Goal: Task Accomplishment & Management: Manage account settings

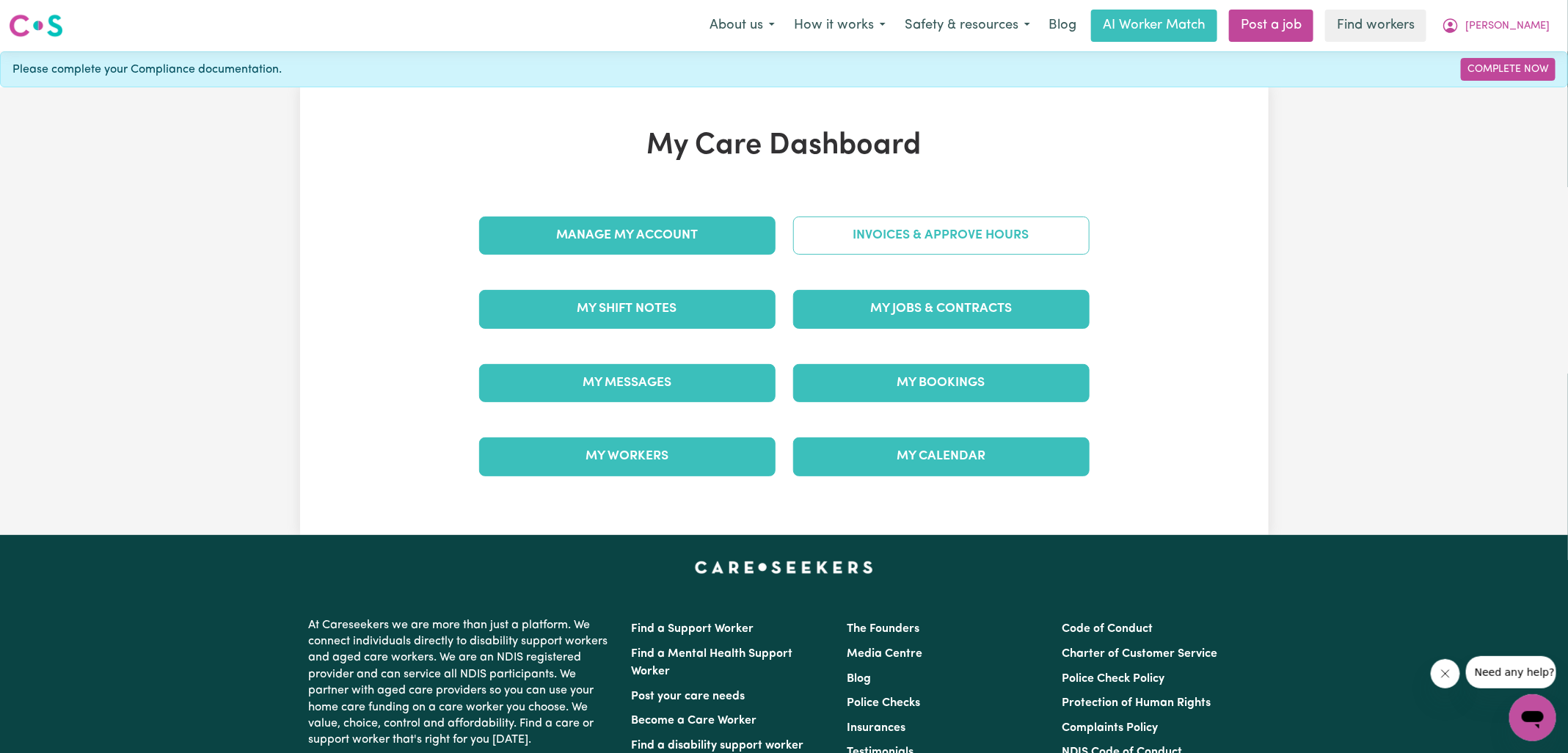
click at [807, 242] on link "Invoices & Approve Hours" at bounding box center [941, 235] width 297 height 38
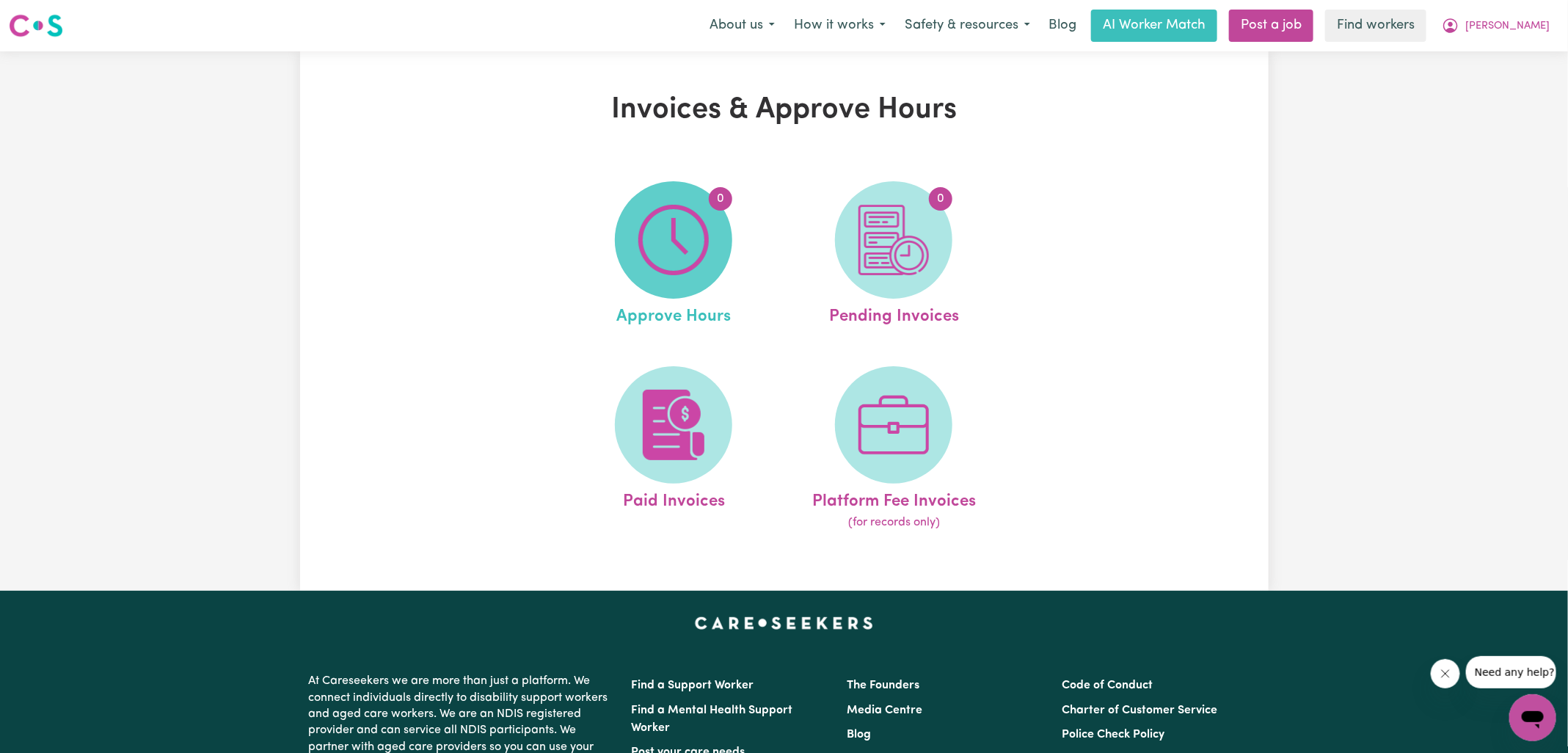
click at [662, 247] on img at bounding box center [674, 240] width 71 height 71
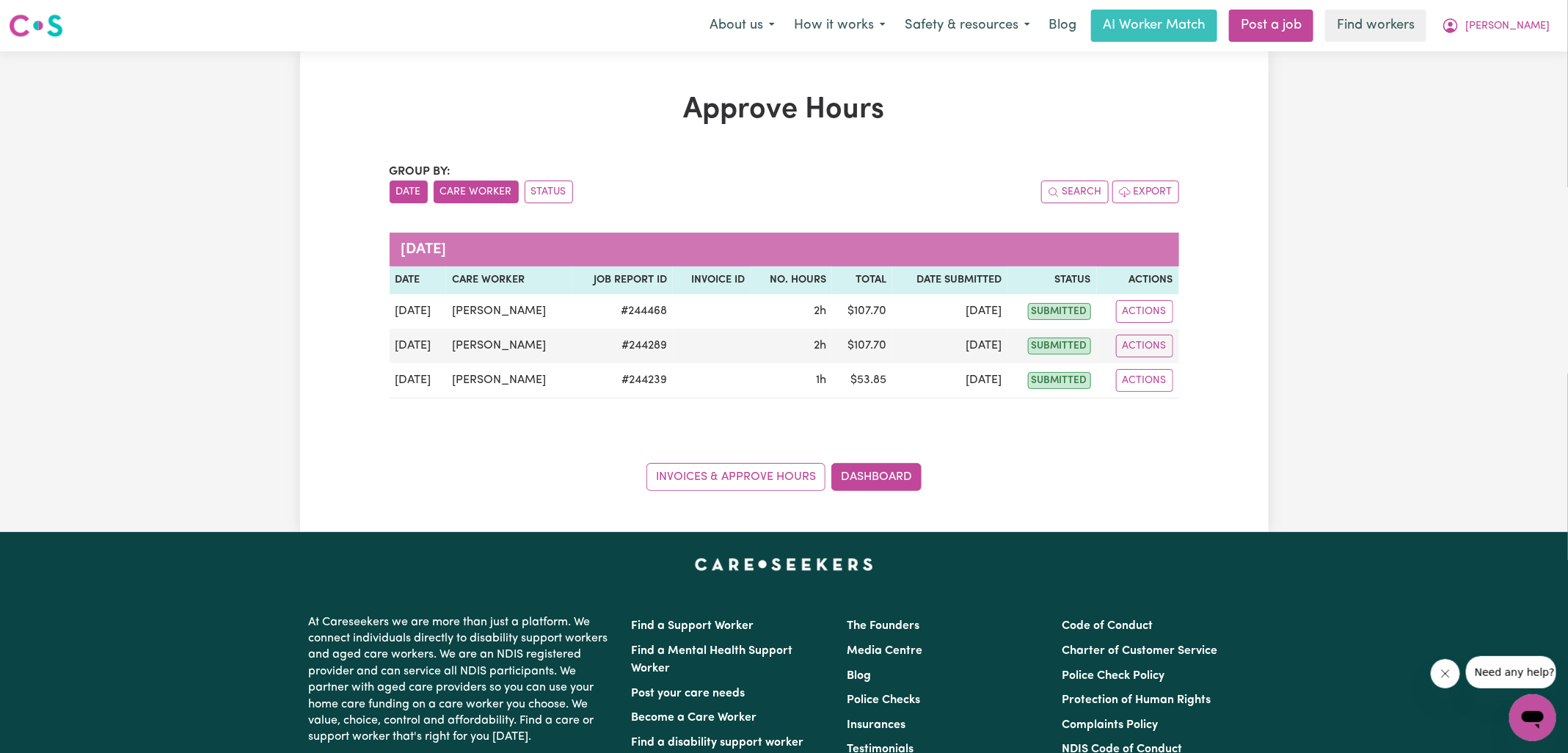
click at [467, 195] on button "Care Worker" at bounding box center [476, 192] width 85 height 23
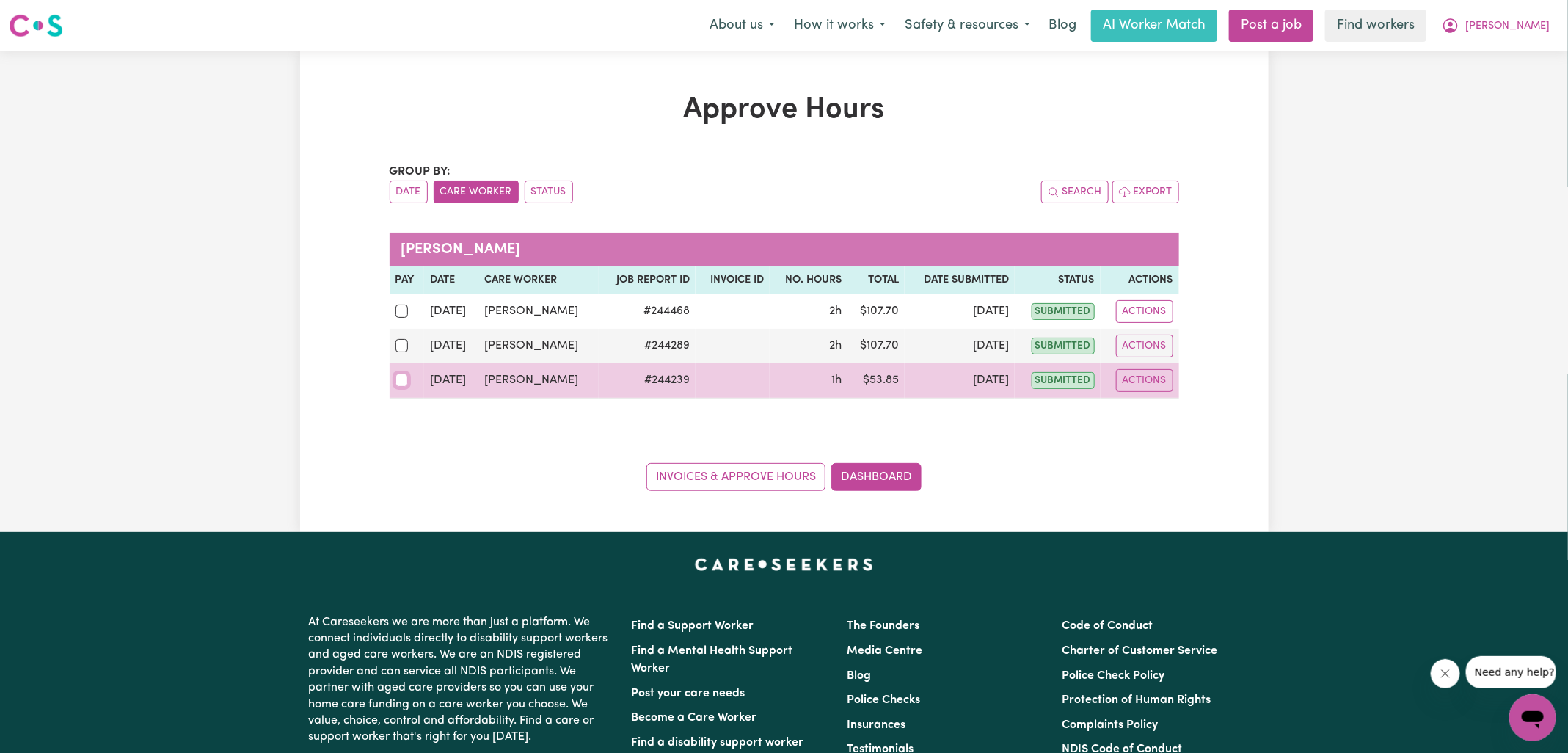
click at [402, 376] on input "checkbox" at bounding box center [402, 380] width 13 height 13
checkbox input "true"
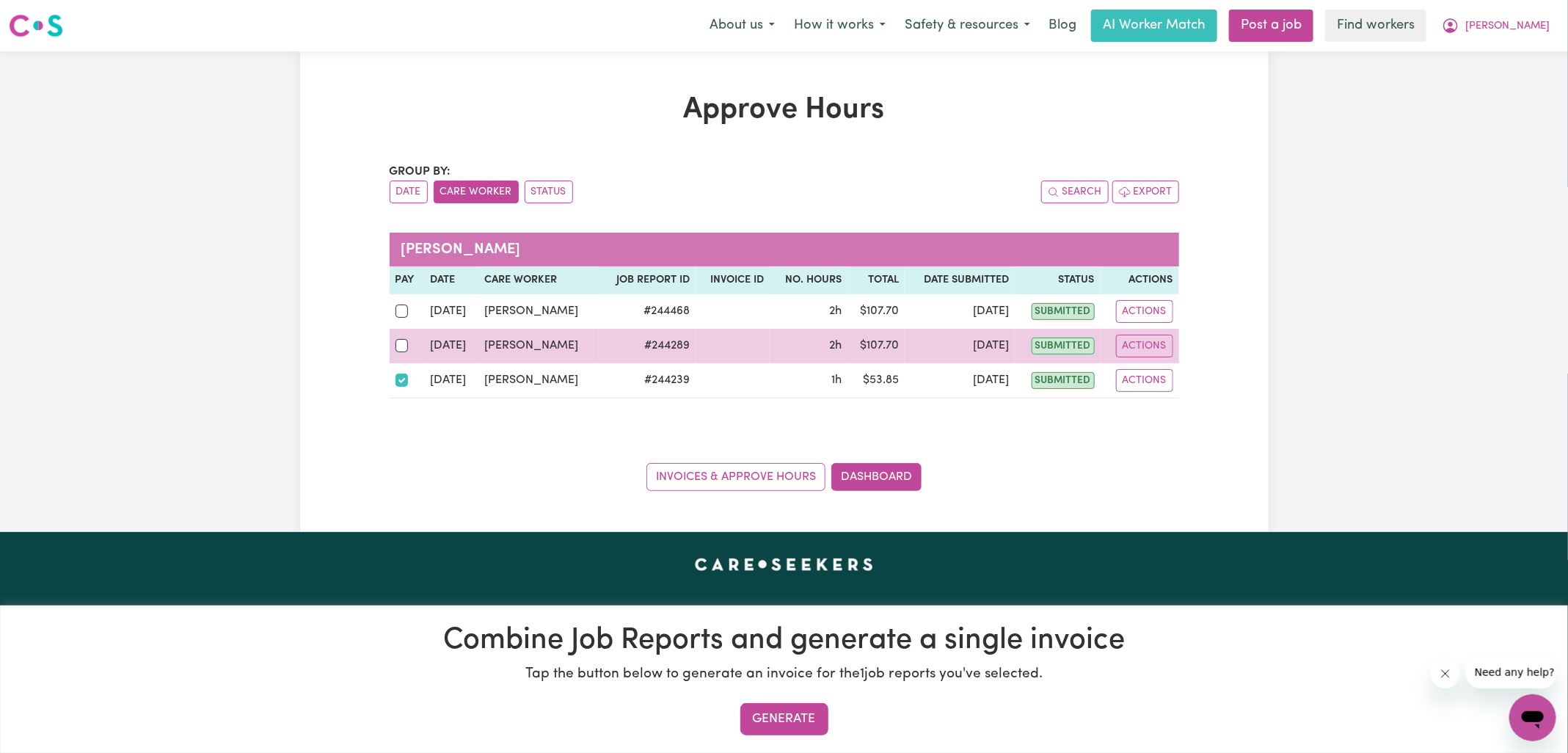
drag, startPoint x: 402, startPoint y: 353, endPoint x: 408, endPoint y: 322, distance: 31.6
click at [403, 353] on div at bounding box center [407, 345] width 24 height 19
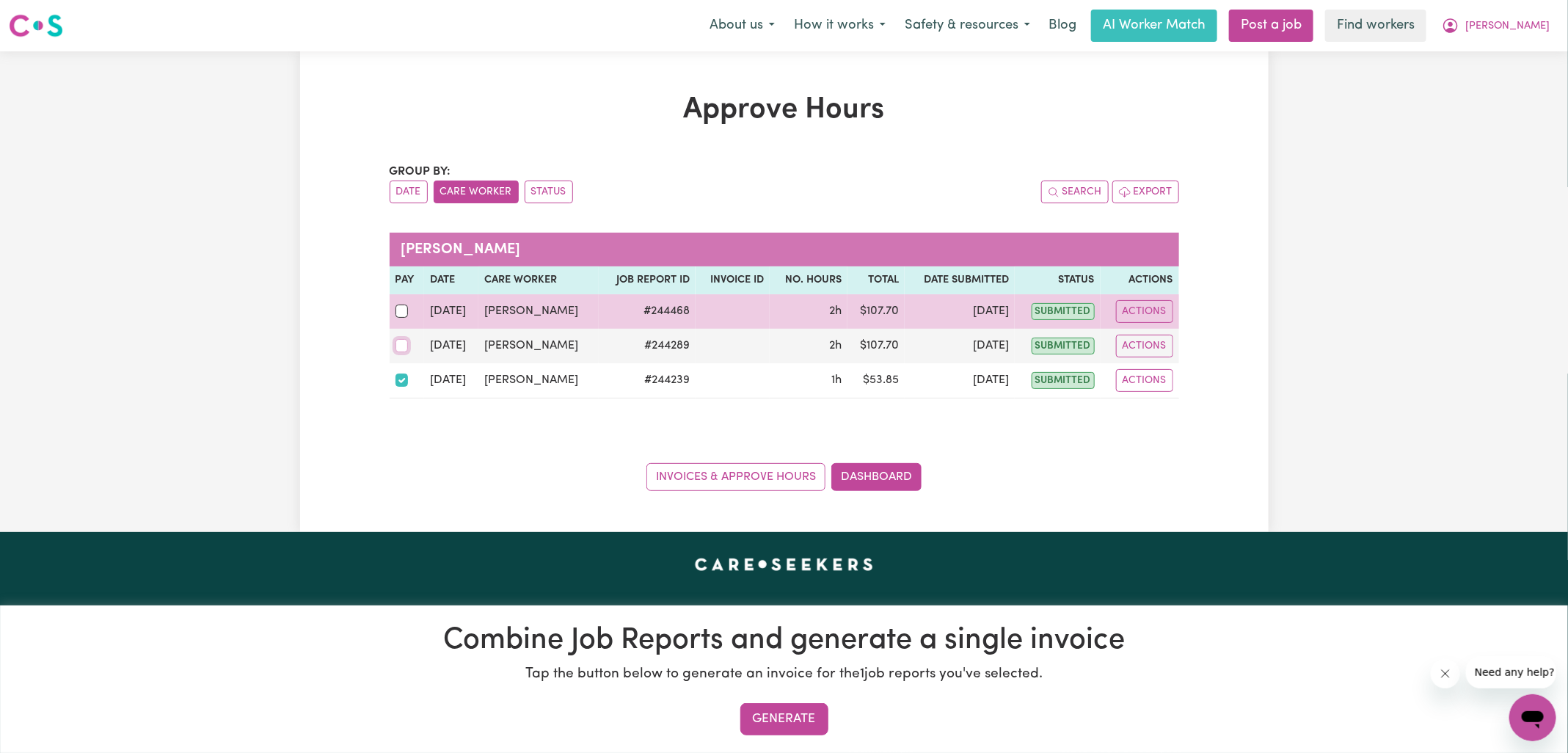
click at [403, 353] on input "checkbox" at bounding box center [402, 345] width 13 height 13
checkbox input "true"
click at [401, 307] on input "checkbox" at bounding box center [402, 311] width 13 height 13
checkbox input "true"
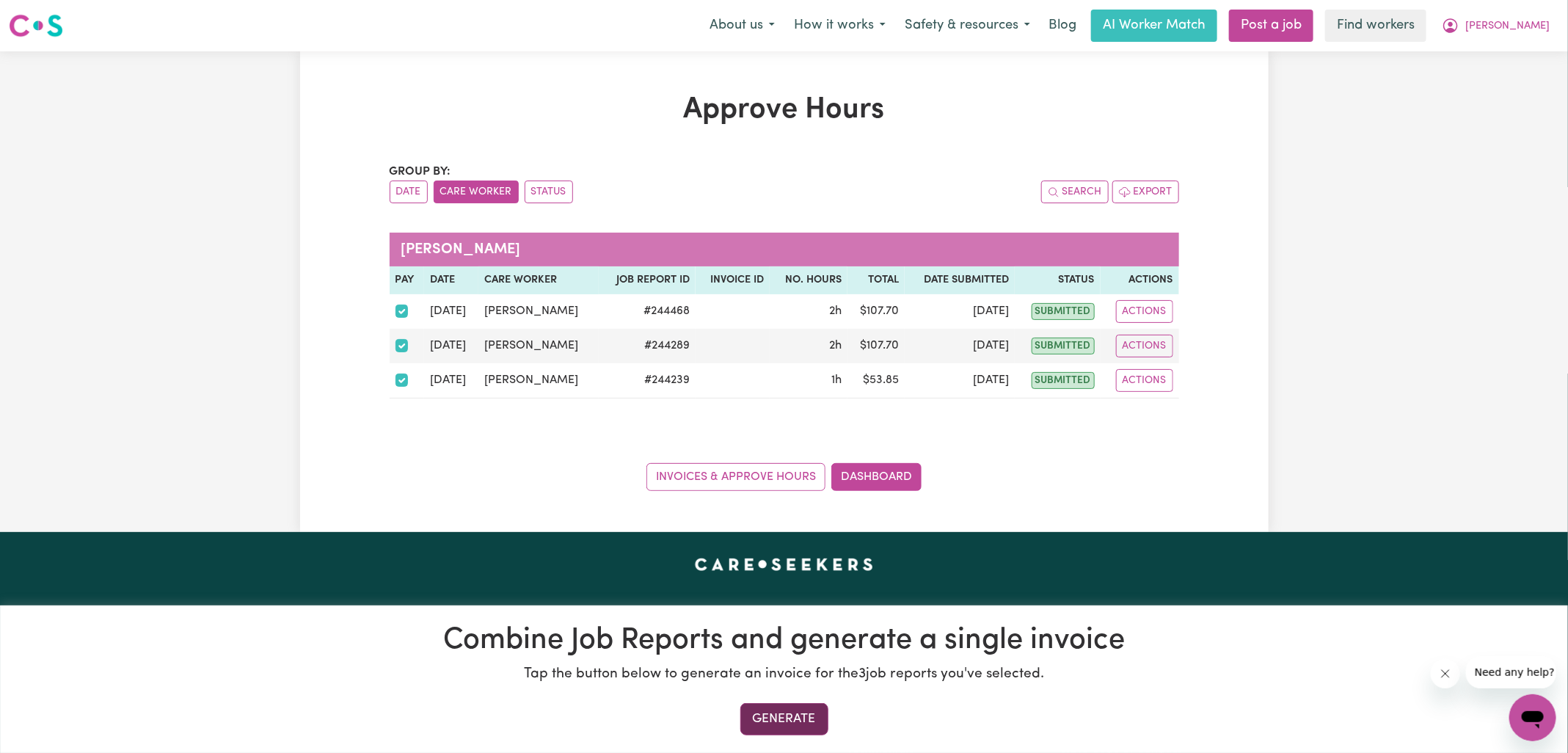
click at [807, 705] on button "Generate" at bounding box center [784, 719] width 88 height 32
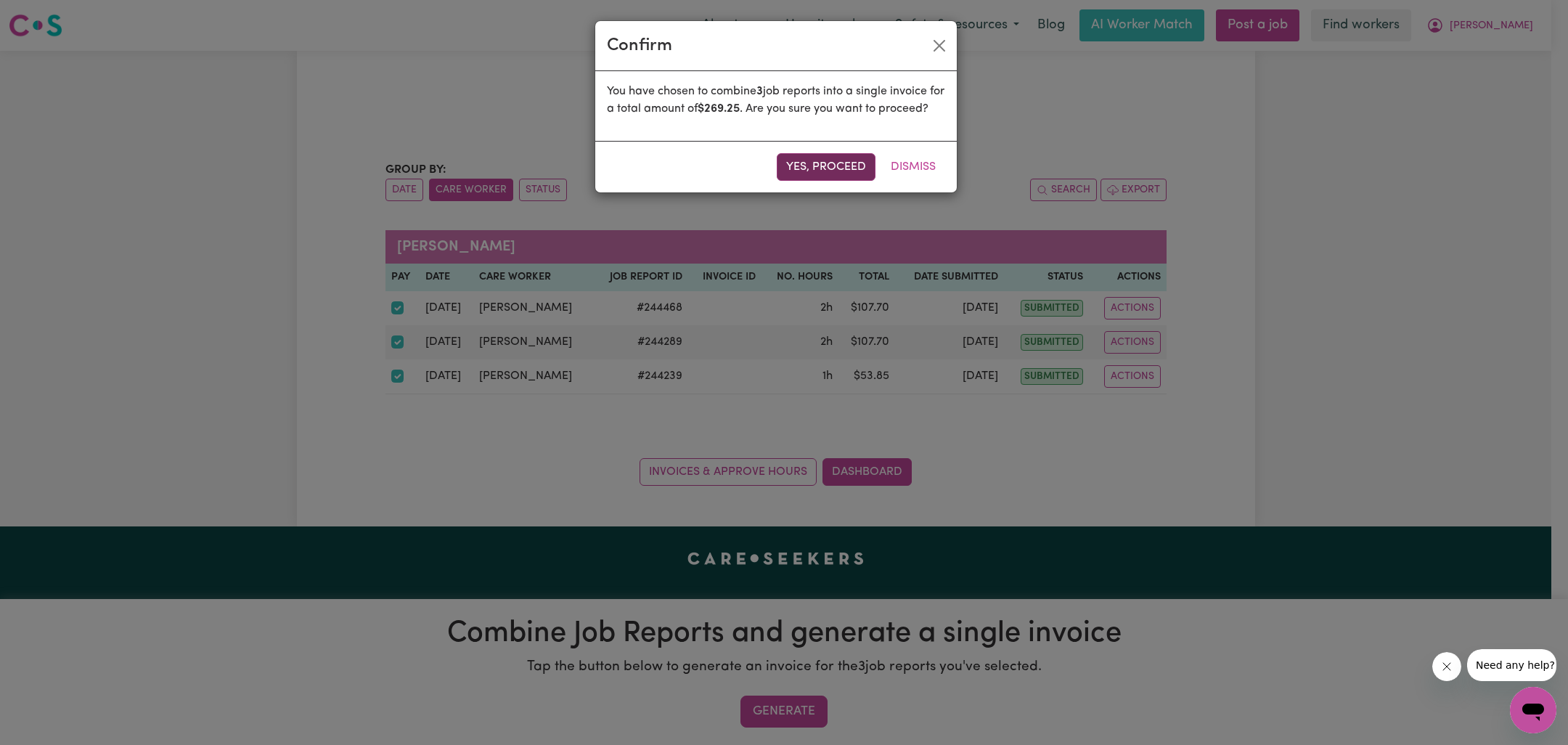
click at [842, 177] on button "Yes, proceed" at bounding box center [826, 167] width 99 height 27
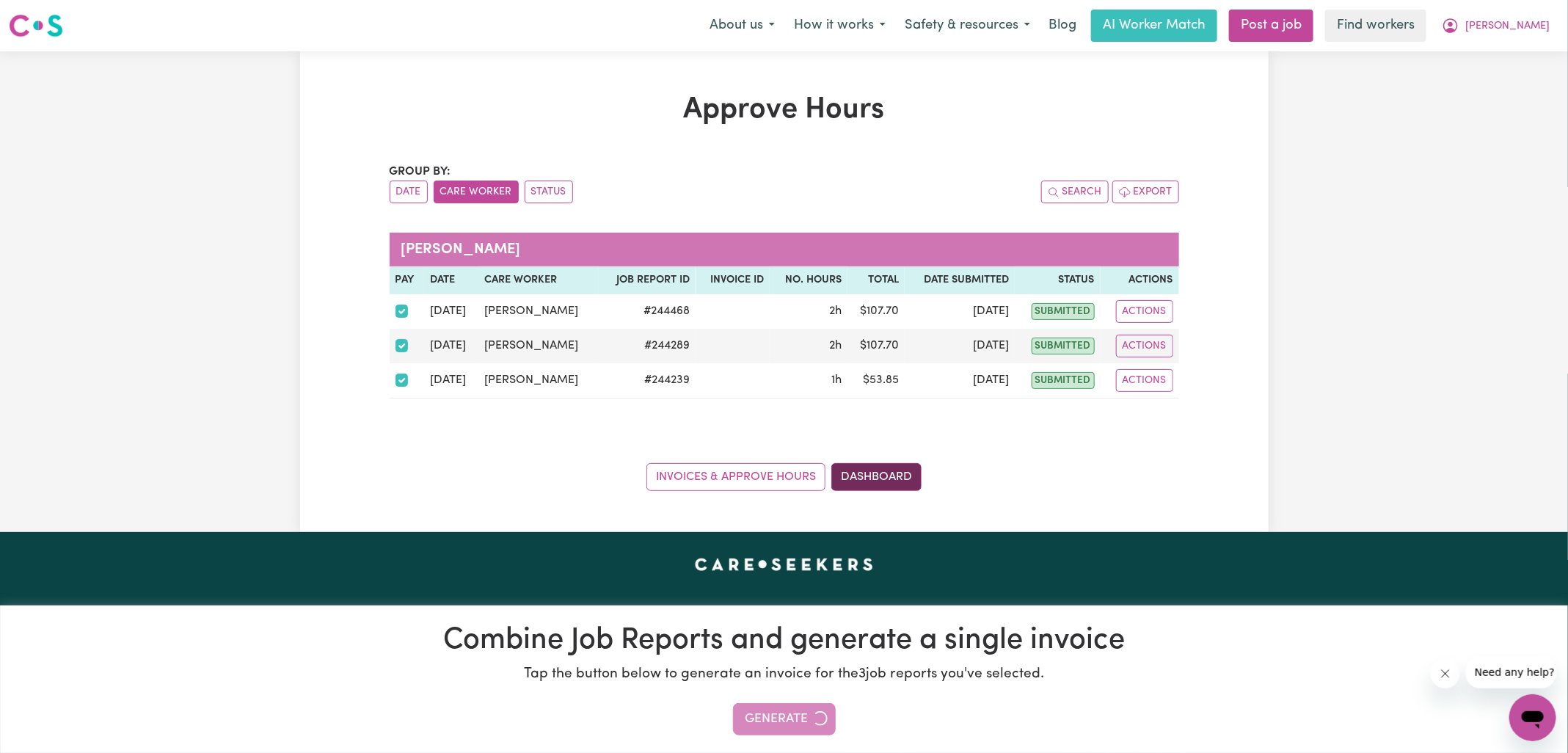
click at [893, 478] on link "Dashboard" at bounding box center [877, 477] width 90 height 27
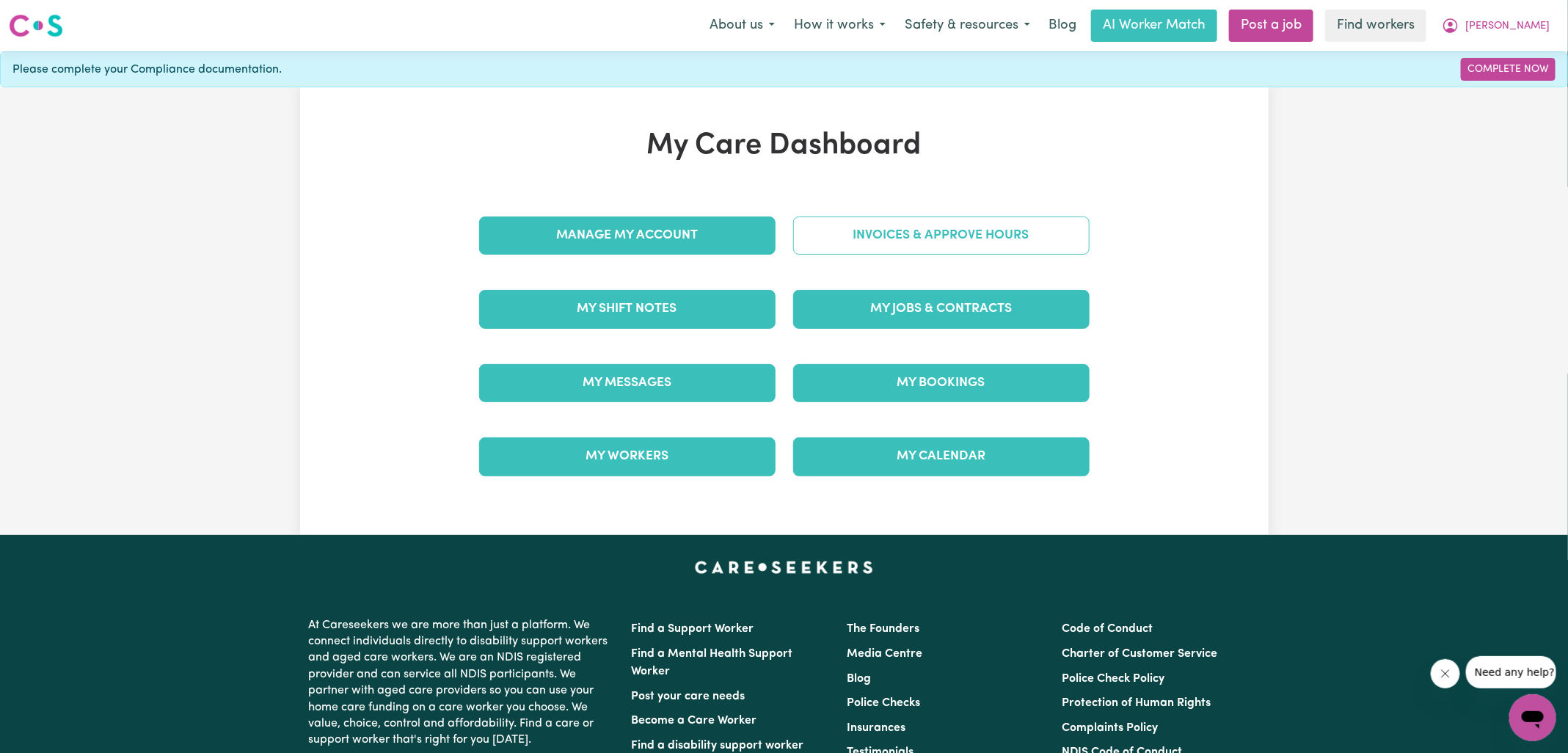
click at [978, 225] on link "Invoices & Approve Hours" at bounding box center [941, 235] width 297 height 38
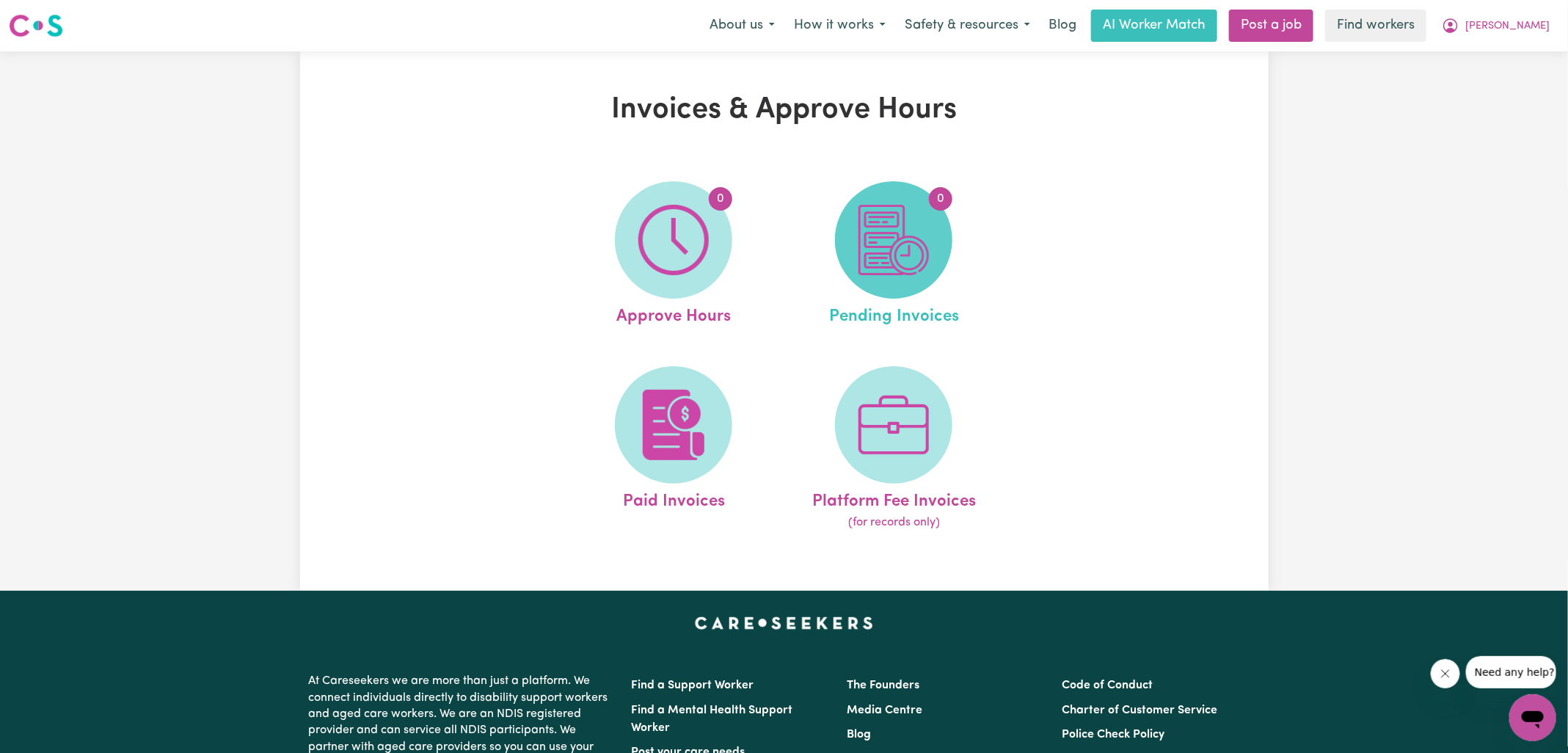
click at [836, 238] on span "0" at bounding box center [893, 240] width 118 height 118
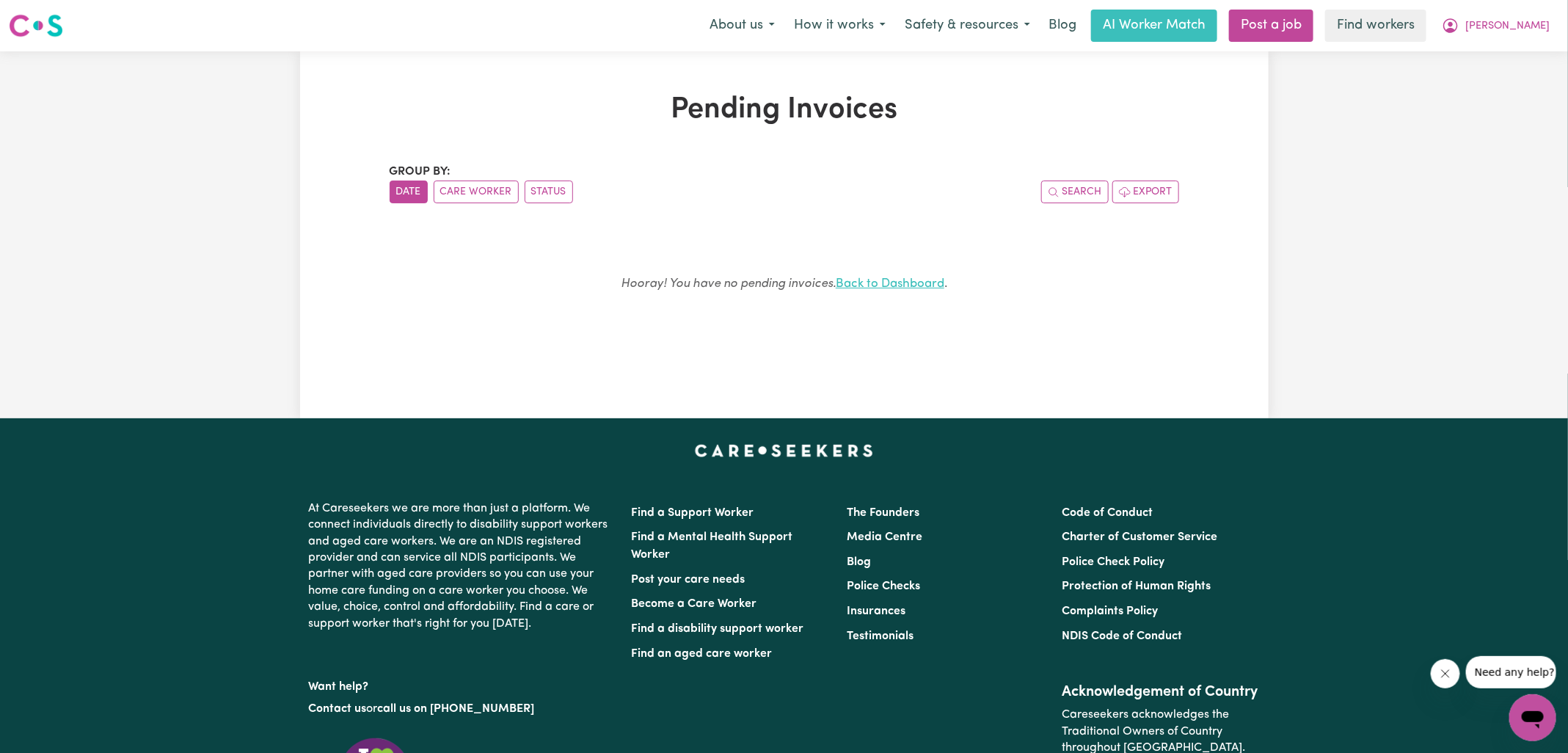
click at [944, 279] on link "Back to Dashboard" at bounding box center [890, 283] width 109 height 12
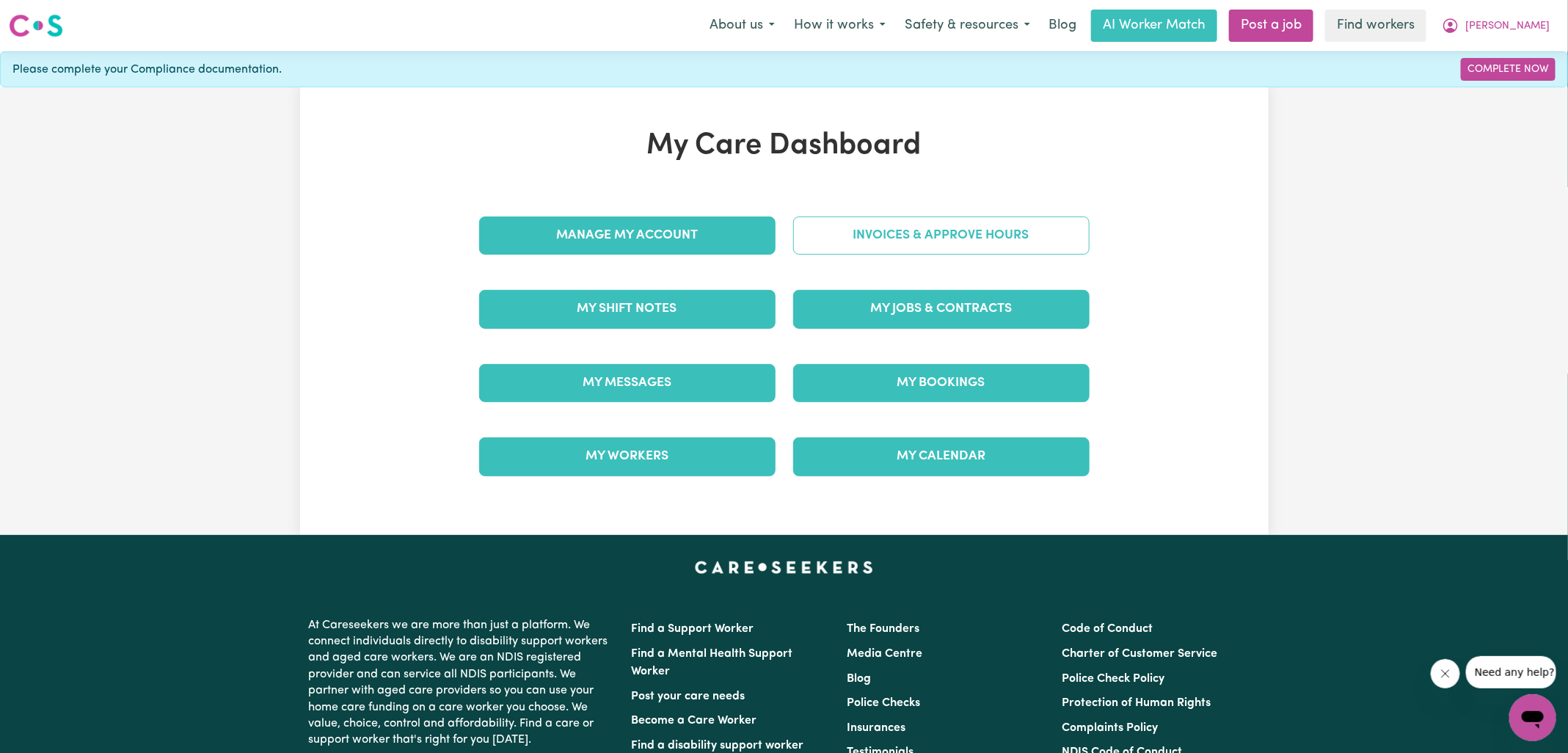
click at [920, 240] on link "Invoices & Approve Hours" at bounding box center [941, 235] width 297 height 38
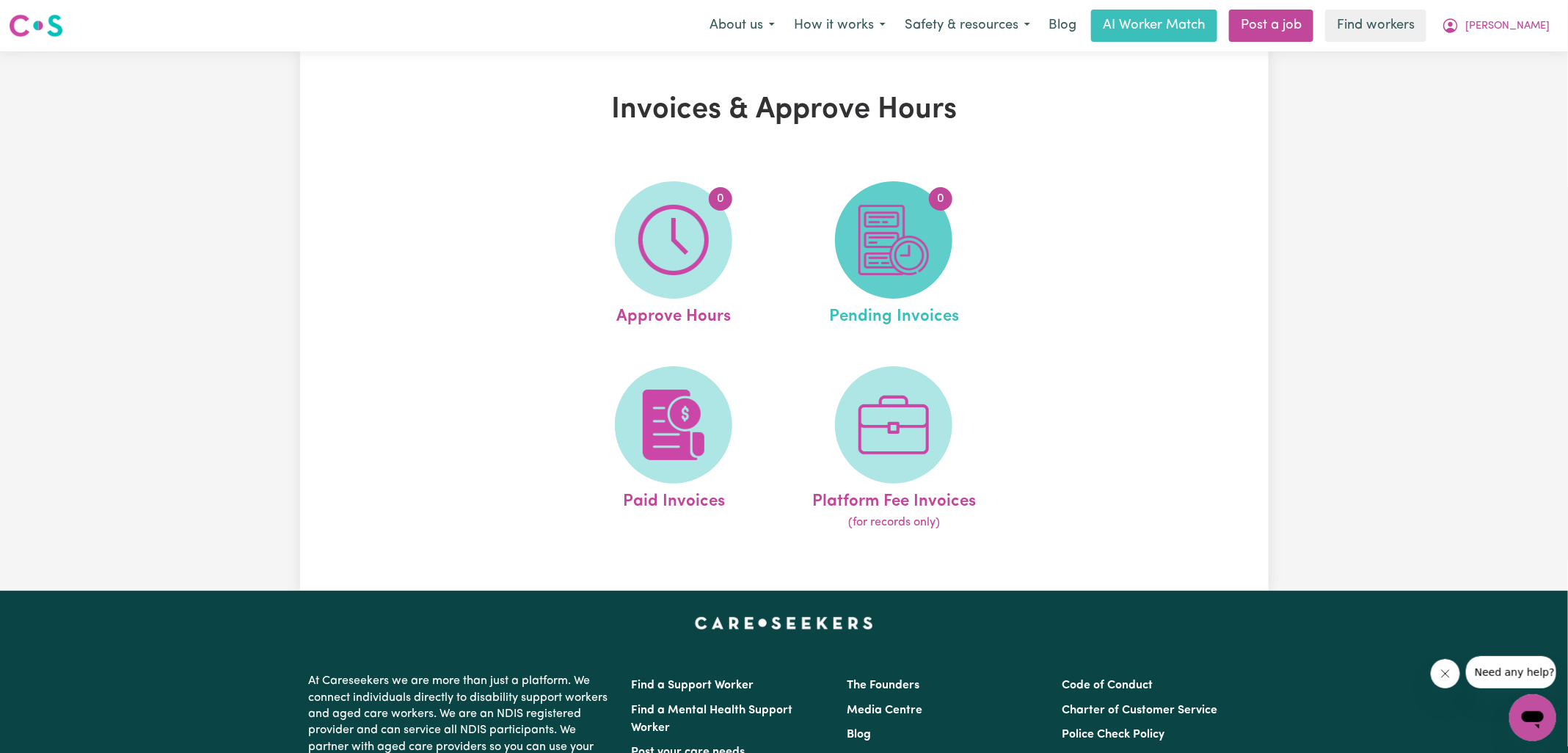
click at [896, 252] on img at bounding box center [893, 240] width 71 height 71
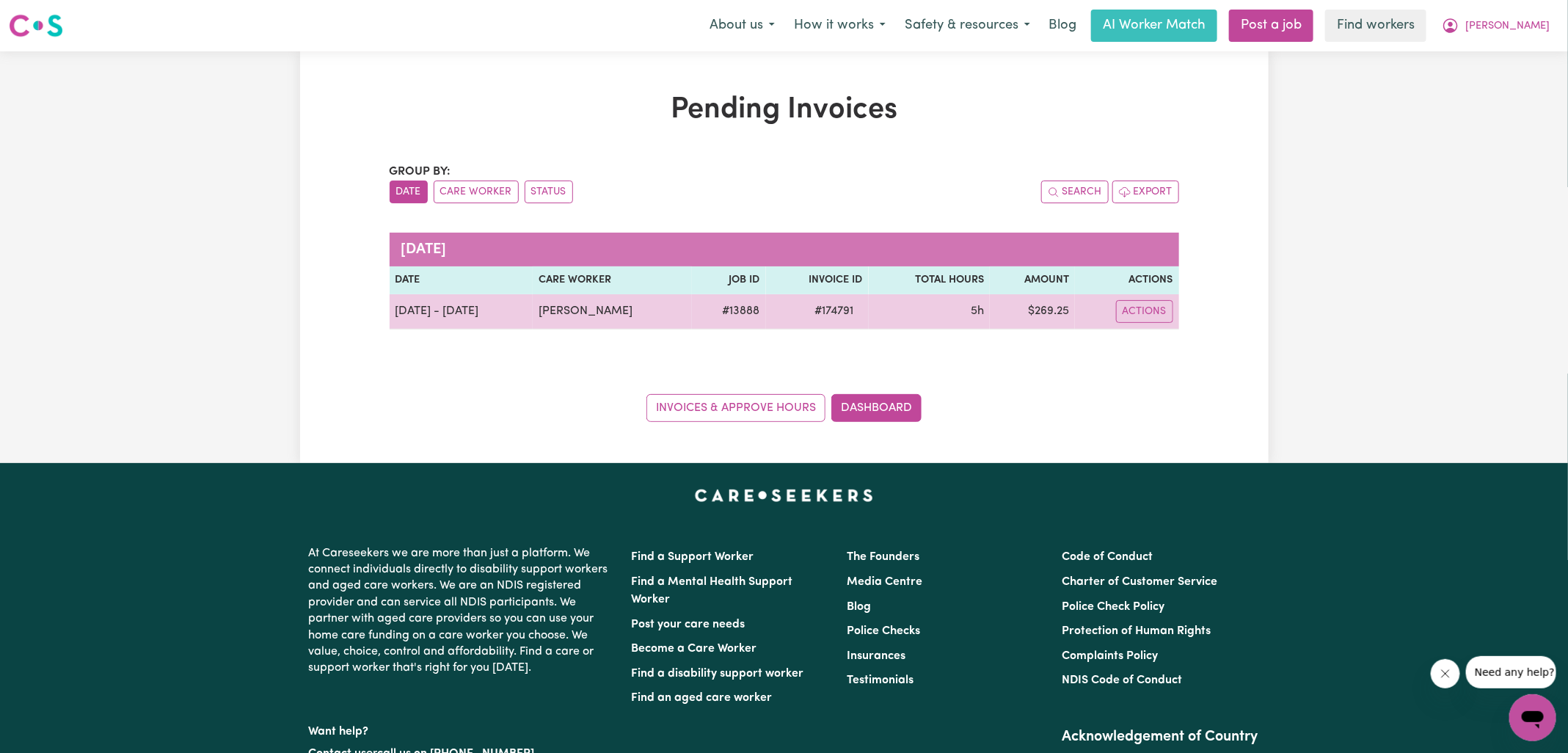
click at [828, 312] on span "# 174791" at bounding box center [835, 311] width 57 height 18
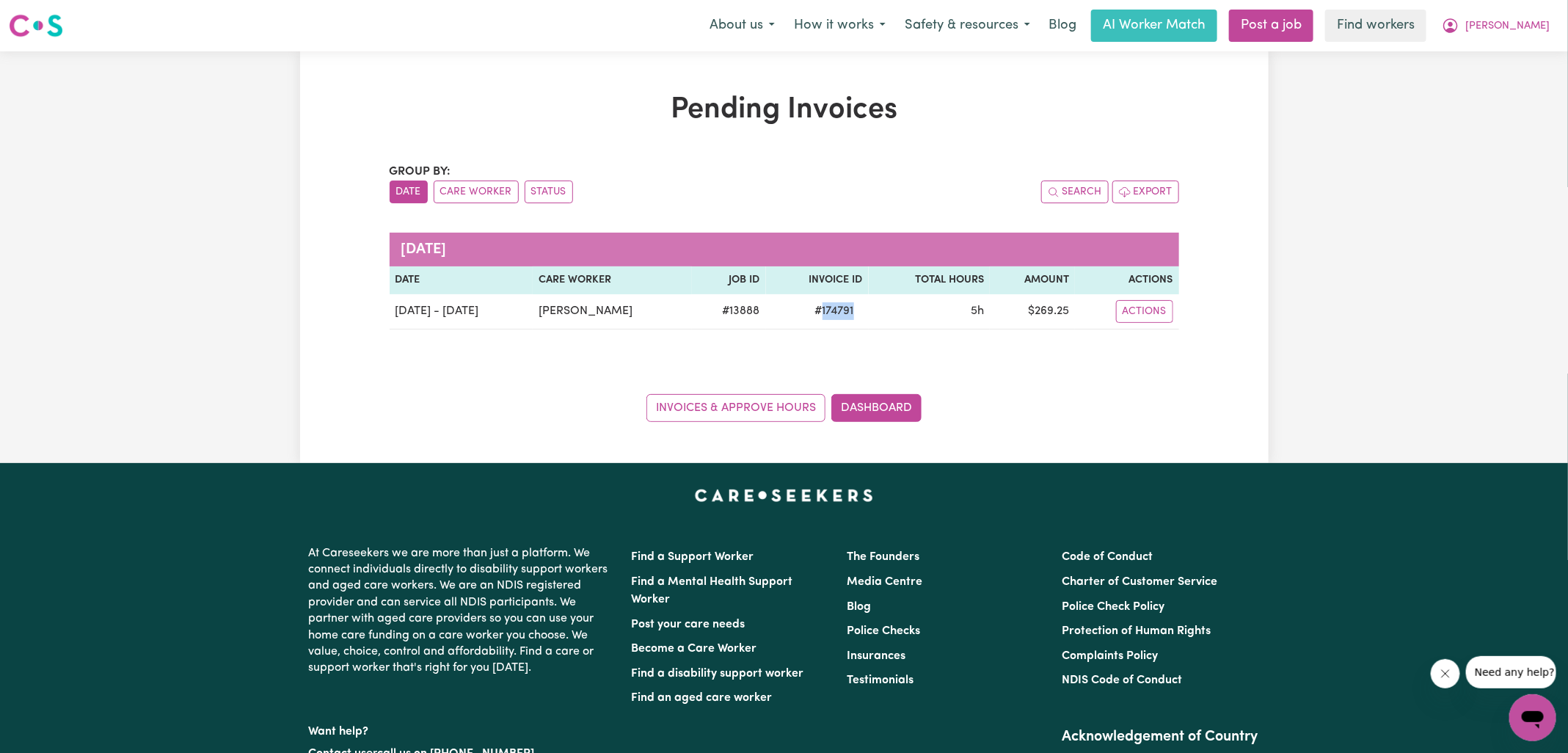
copy span "174791"
click at [1459, 26] on icon "My Account" at bounding box center [1450, 26] width 18 height 18
click at [1482, 81] on link "Logout" at bounding box center [1500, 84] width 116 height 27
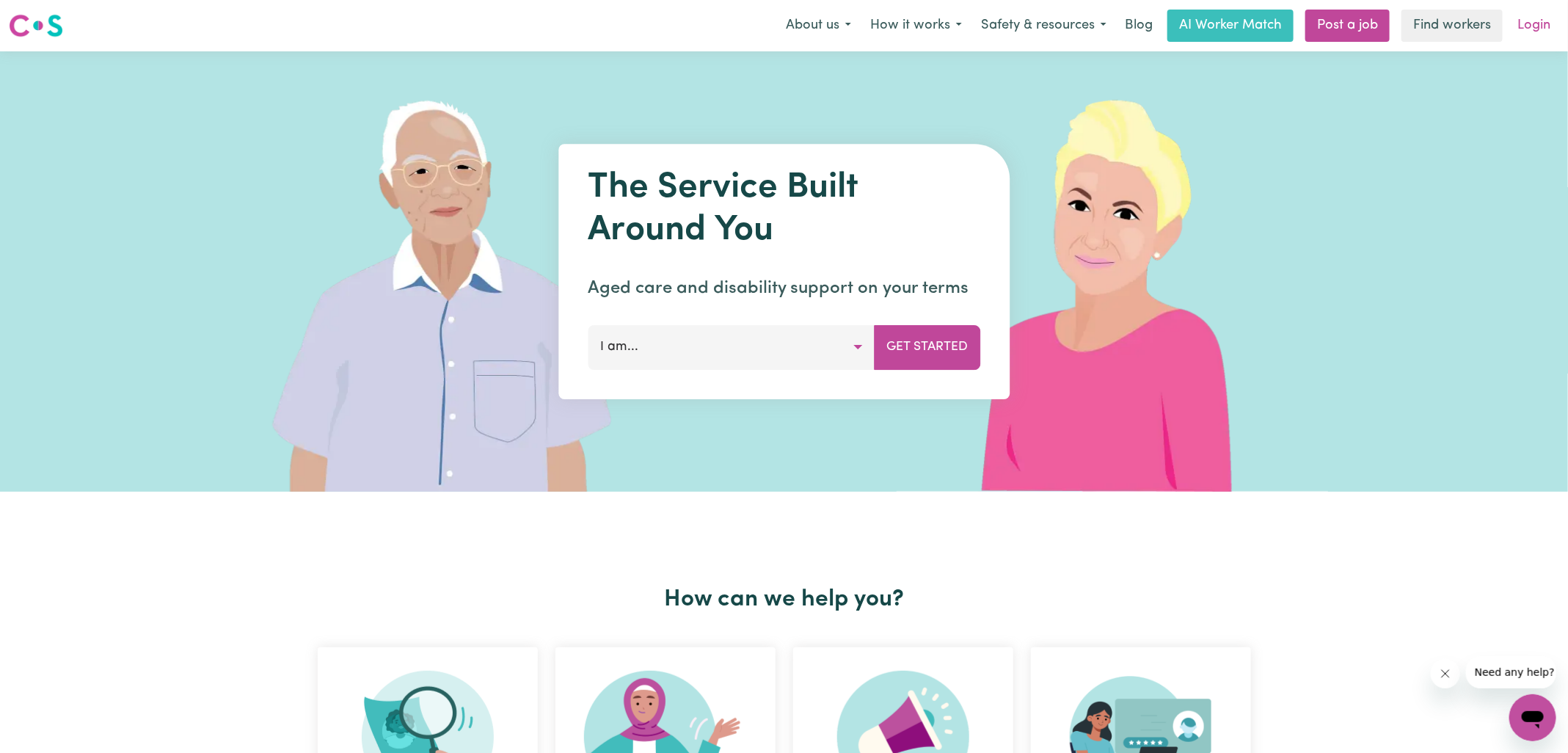
click at [1531, 27] on link "Login" at bounding box center [1533, 26] width 50 height 32
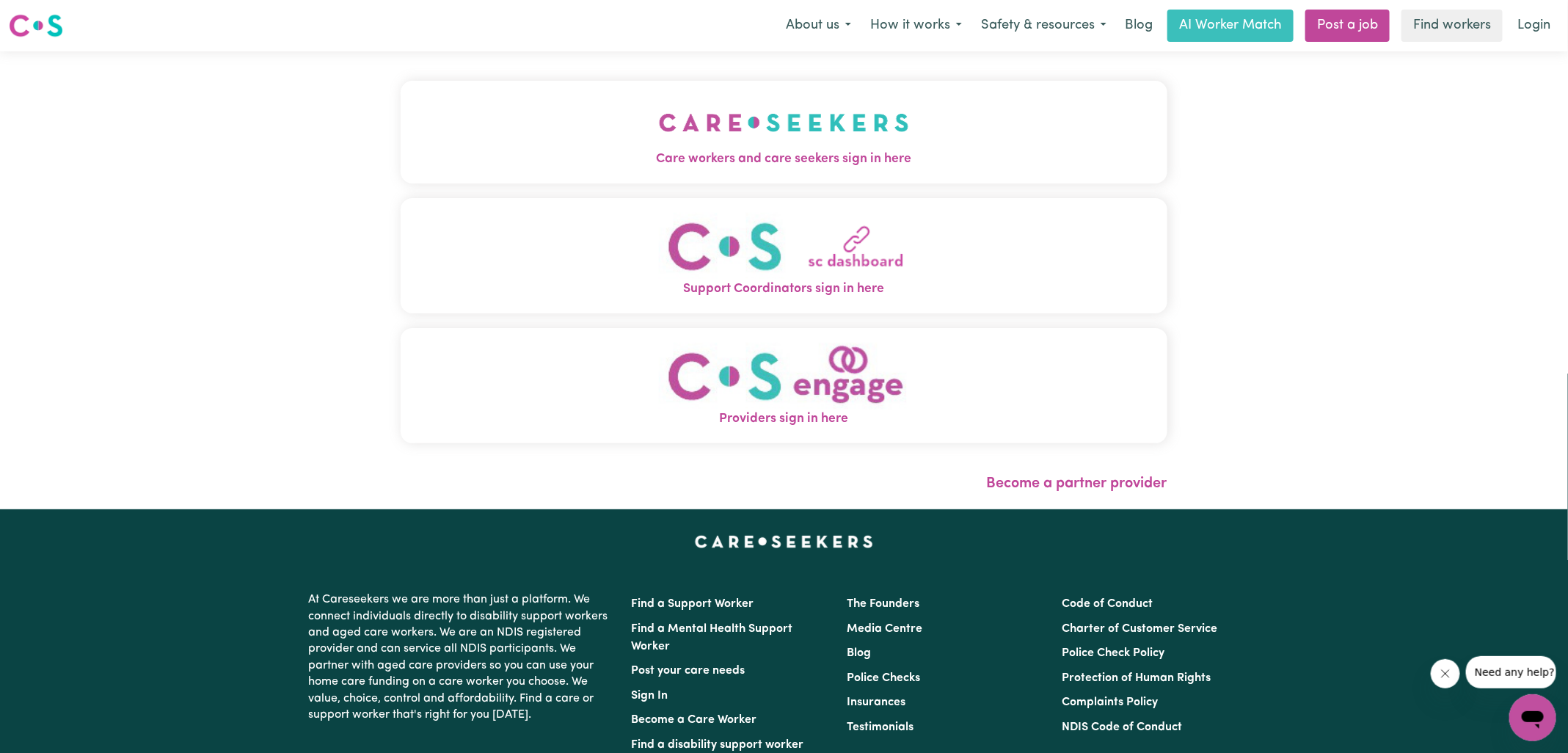
click at [664, 120] on img "Care workers and care seekers sign in here" at bounding box center [784, 122] width 251 height 54
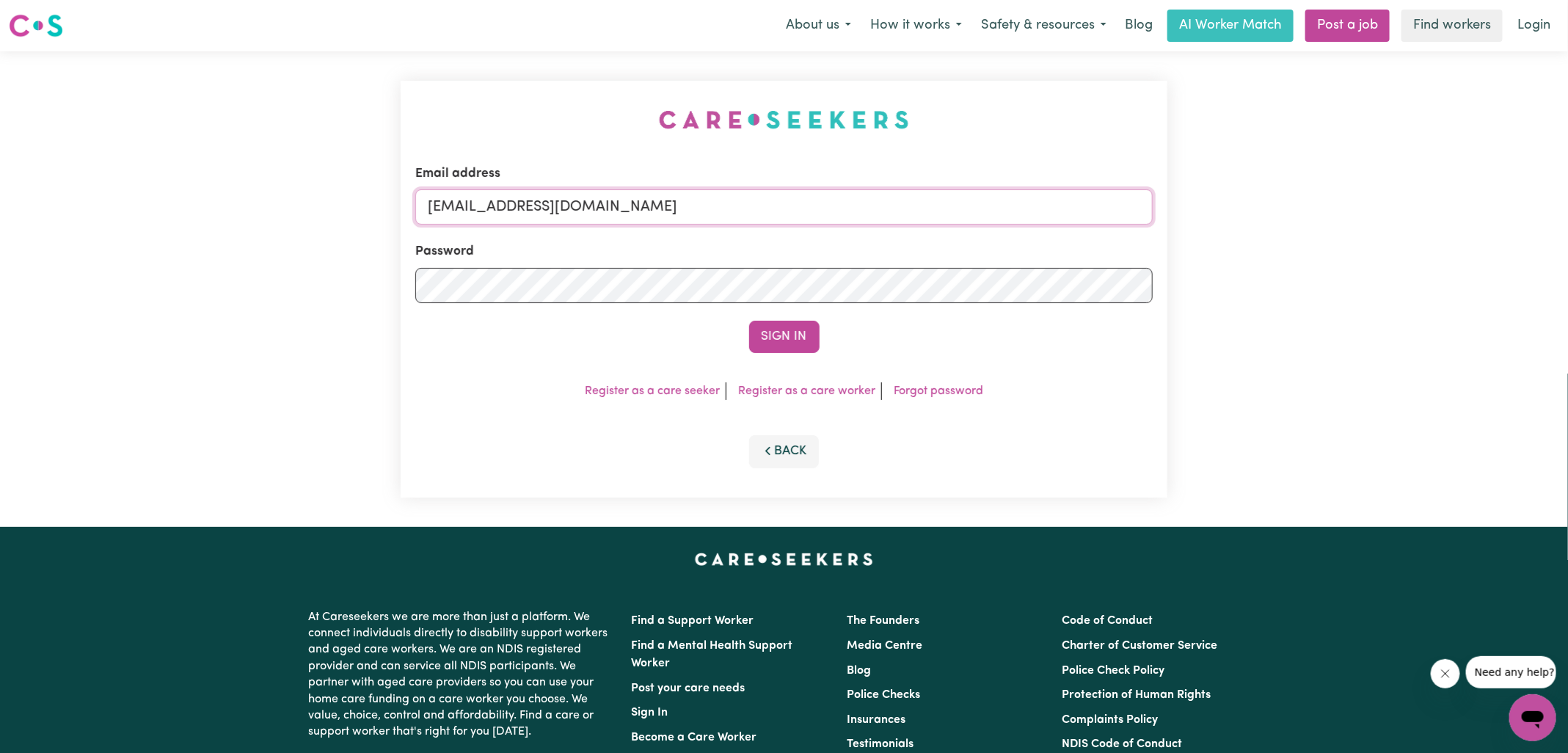
drag, startPoint x: 504, startPoint y: 205, endPoint x: 1124, endPoint y: 312, distance: 629.2
click at [1124, 312] on form "Email address [EMAIL_ADDRESS][DOMAIN_NAME] Password Sign In" at bounding box center [784, 259] width 738 height 189
type input "[EMAIL_ADDRESS][DOMAIN_NAME]"
click at [749, 321] on button "Sign In" at bounding box center [784, 337] width 71 height 32
